Goal: Task Accomplishment & Management: Manage account settings

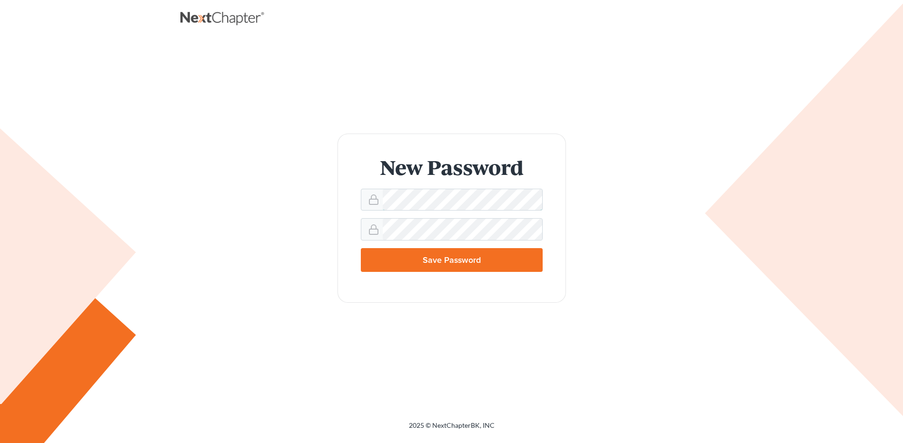
click at [311, 216] on div "New Password Save Password" at bounding box center [451, 218] width 523 height 169
click at [376, 223] on div at bounding box center [452, 229] width 182 height 22
click at [451, 258] on input "Save Password" at bounding box center [452, 260] width 182 height 24
type input "Thinking..."
